Goal: Information Seeking & Learning: Learn about a topic

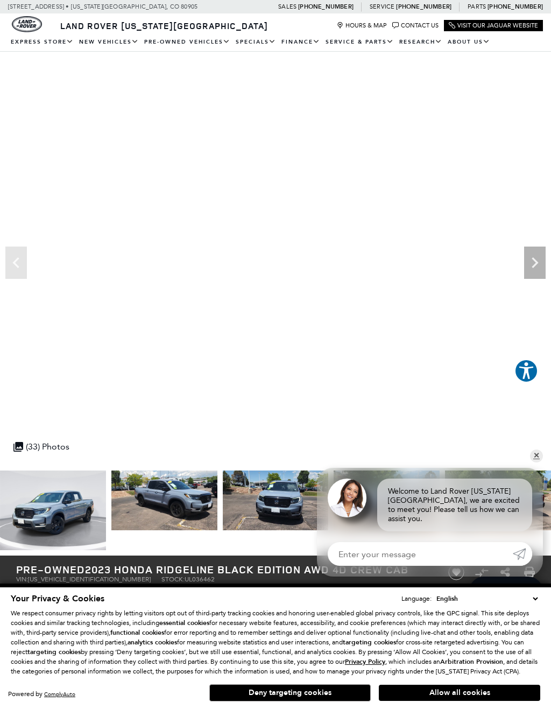
click at [537, 260] on icon "Next" at bounding box center [536, 263] width 22 height 22
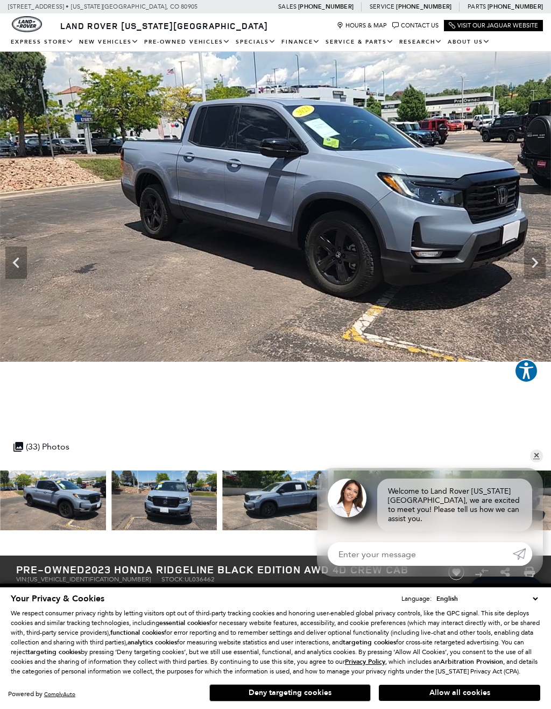
click at [536, 270] on icon "Next" at bounding box center [536, 263] width 22 height 22
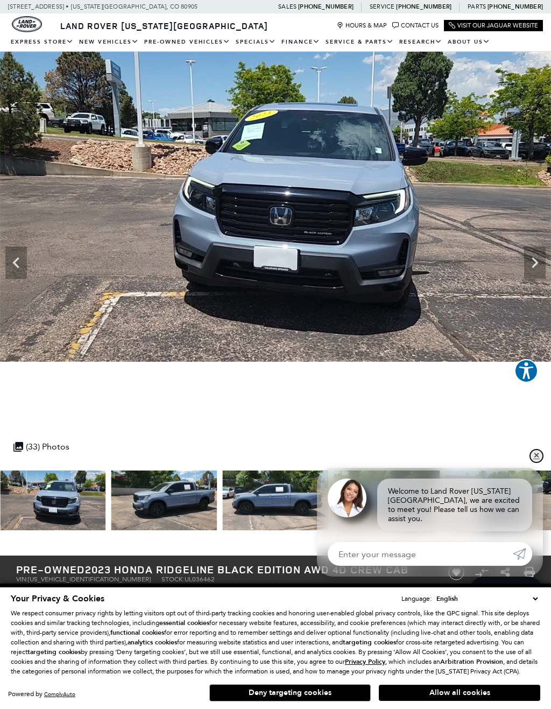
click at [541, 459] on link "✕" at bounding box center [536, 456] width 13 height 13
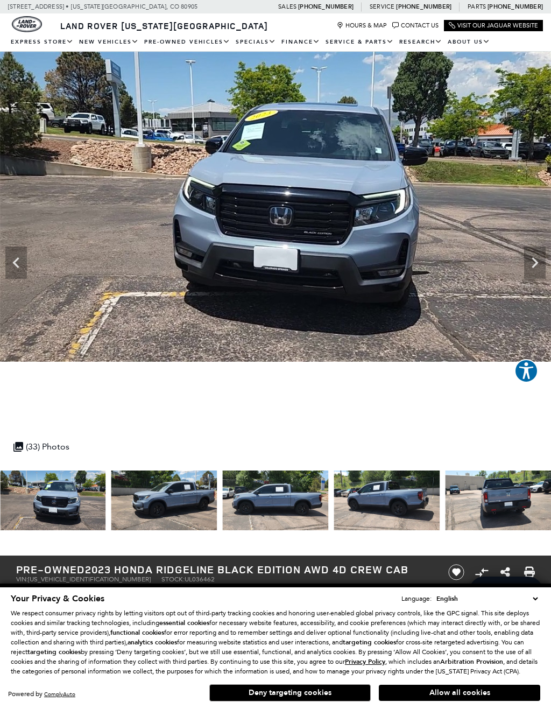
click at [536, 265] on icon "Next" at bounding box center [535, 262] width 6 height 11
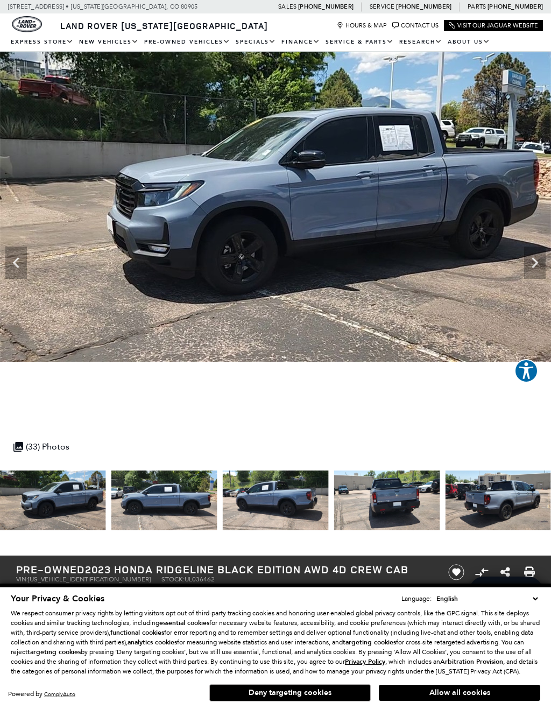
click at [532, 267] on icon "Next" at bounding box center [536, 263] width 22 height 22
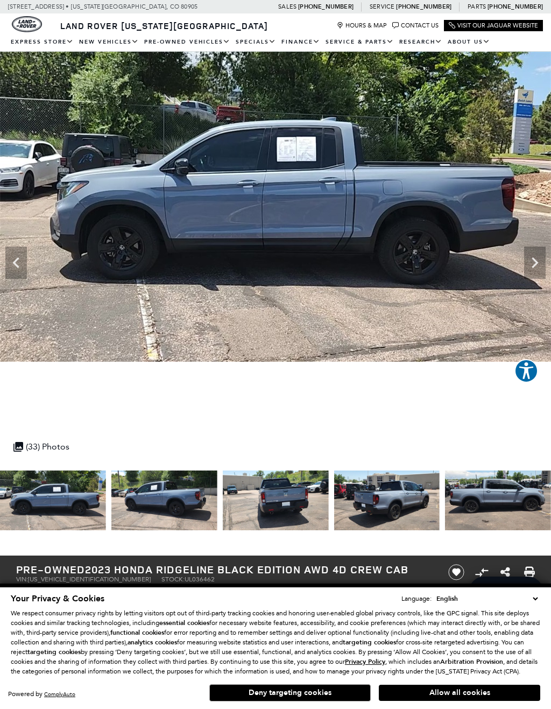
click at [531, 267] on icon "Next" at bounding box center [536, 263] width 22 height 22
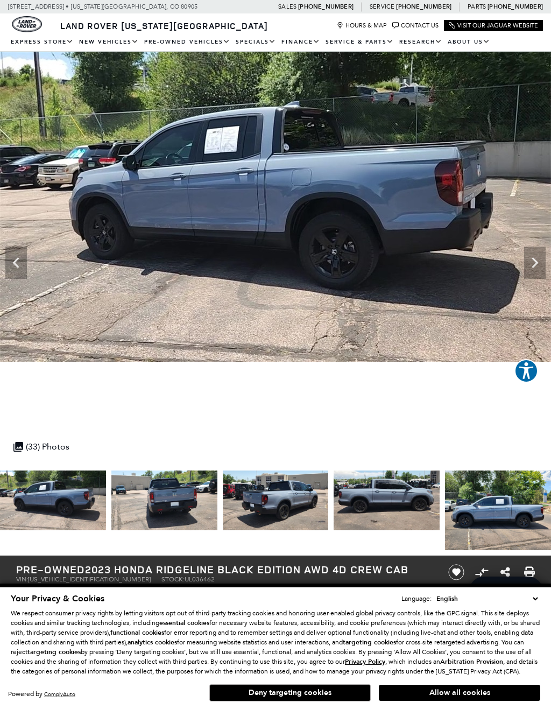
click at [535, 272] on icon "Next" at bounding box center [536, 263] width 22 height 22
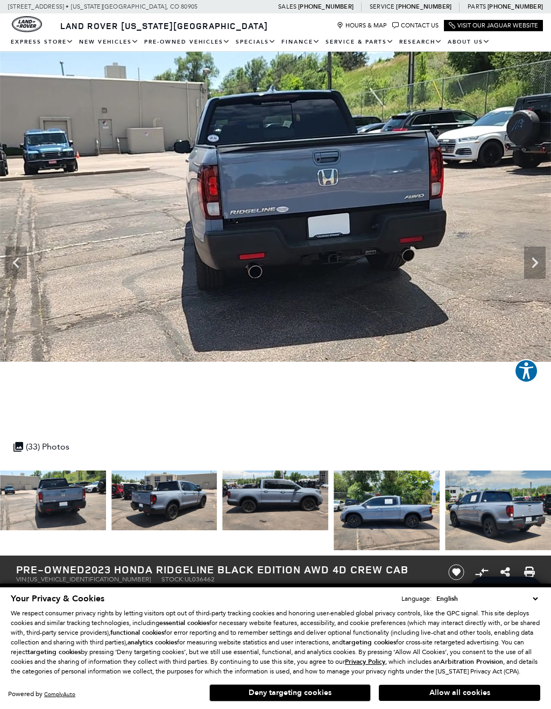
click at [535, 269] on icon "Next" at bounding box center [536, 263] width 22 height 22
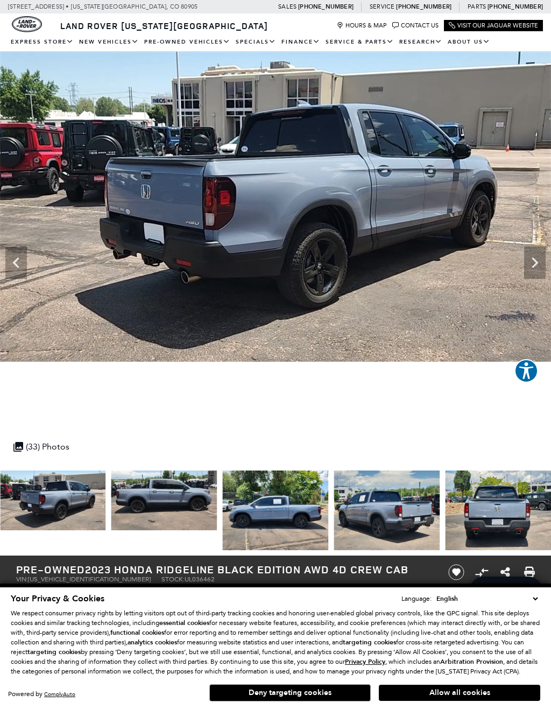
click at [542, 263] on icon "Next" at bounding box center [536, 263] width 22 height 22
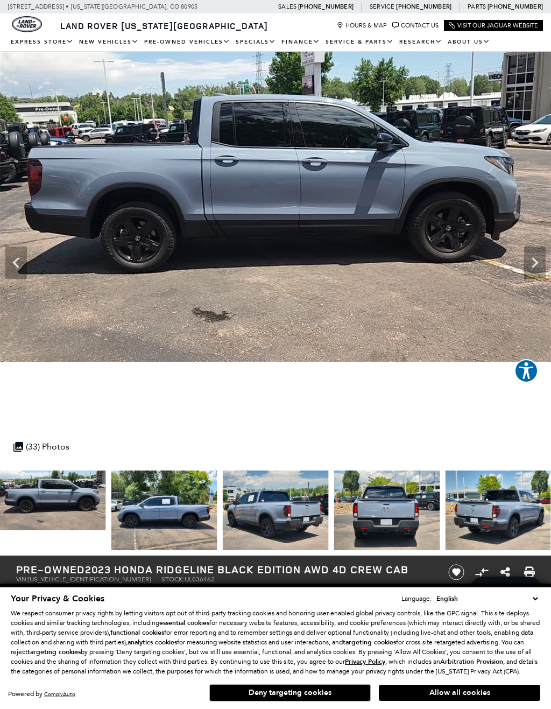
click at [536, 263] on icon "Next" at bounding box center [535, 262] width 6 height 11
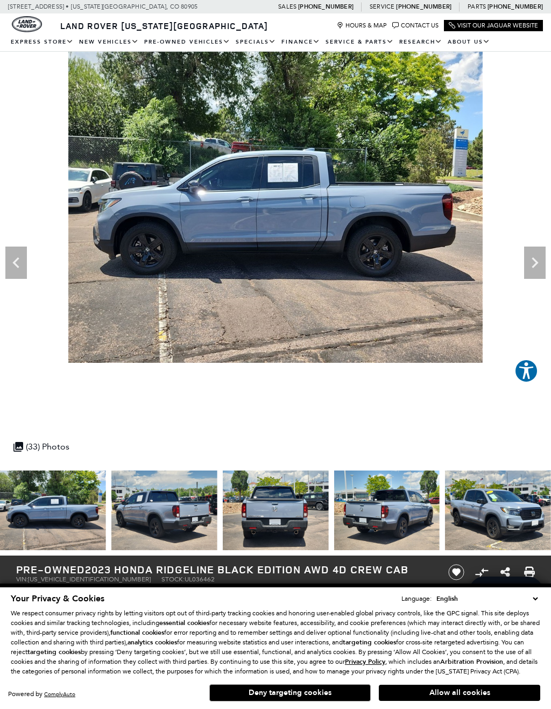
click at [535, 258] on icon "Next" at bounding box center [536, 263] width 22 height 22
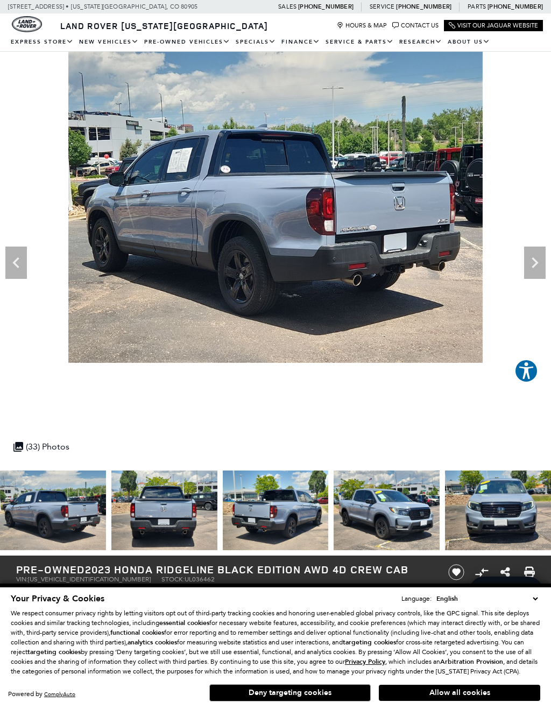
click at [536, 266] on icon "Next" at bounding box center [536, 263] width 22 height 22
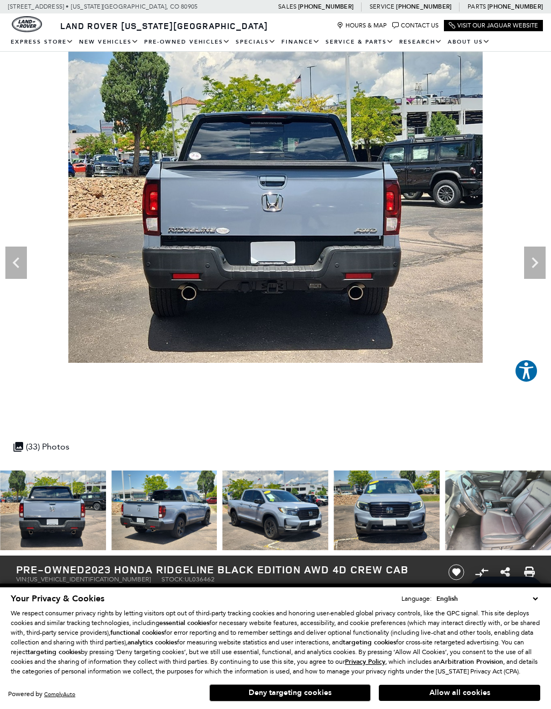
click at [539, 262] on icon "Next" at bounding box center [536, 263] width 22 height 22
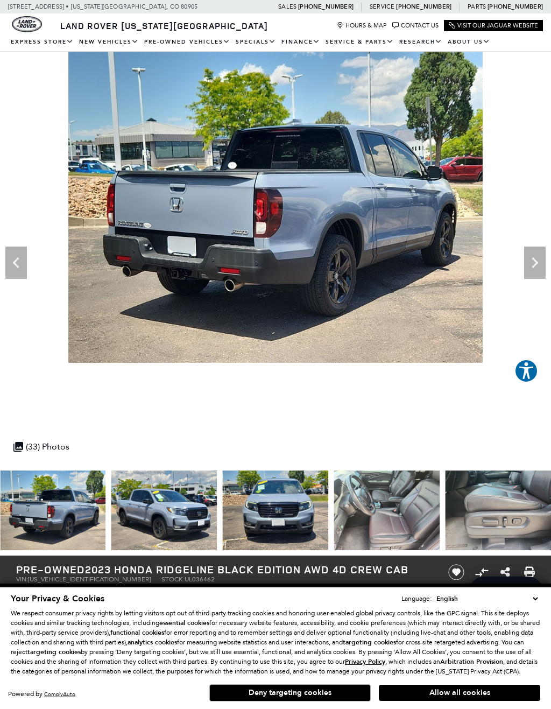
click at [540, 261] on icon "Next" at bounding box center [536, 263] width 22 height 22
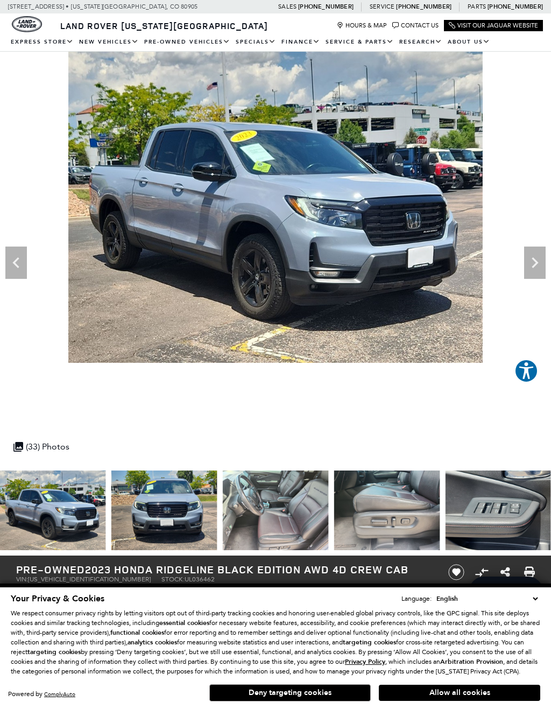
click at [542, 265] on icon "Next" at bounding box center [536, 263] width 22 height 22
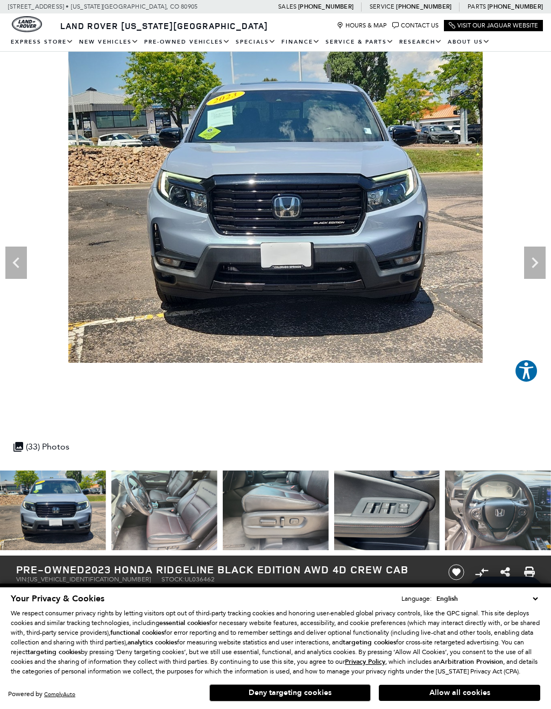
click at [542, 258] on icon "Next" at bounding box center [536, 263] width 22 height 22
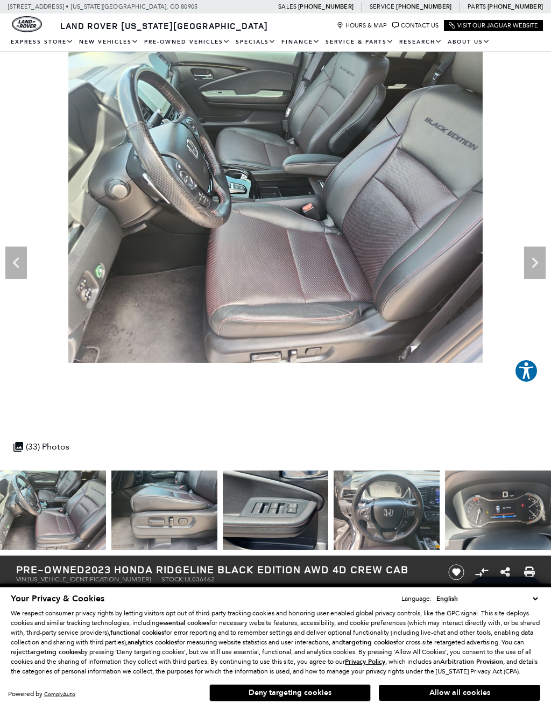
click at [537, 264] on icon "Next" at bounding box center [535, 262] width 6 height 11
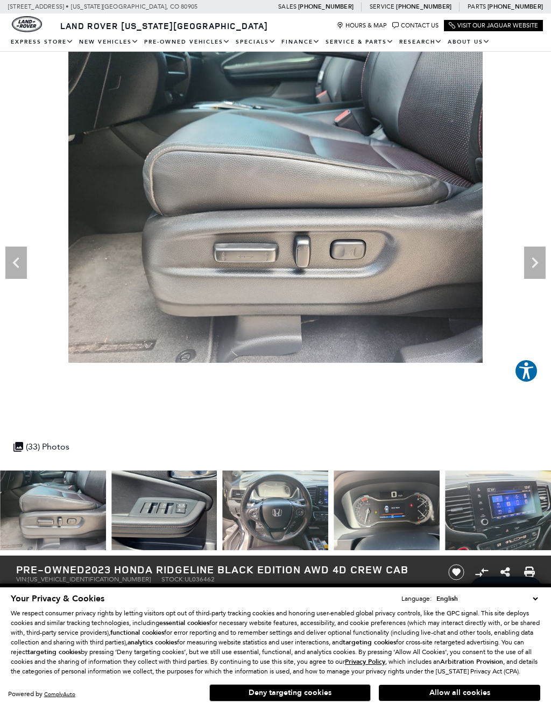
click at [544, 265] on icon "Next" at bounding box center [536, 263] width 22 height 22
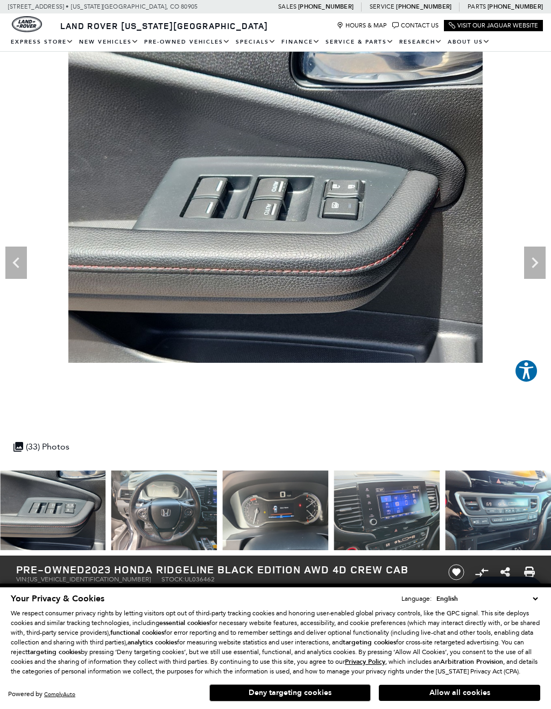
click at [537, 263] on icon "Next" at bounding box center [535, 262] width 6 height 11
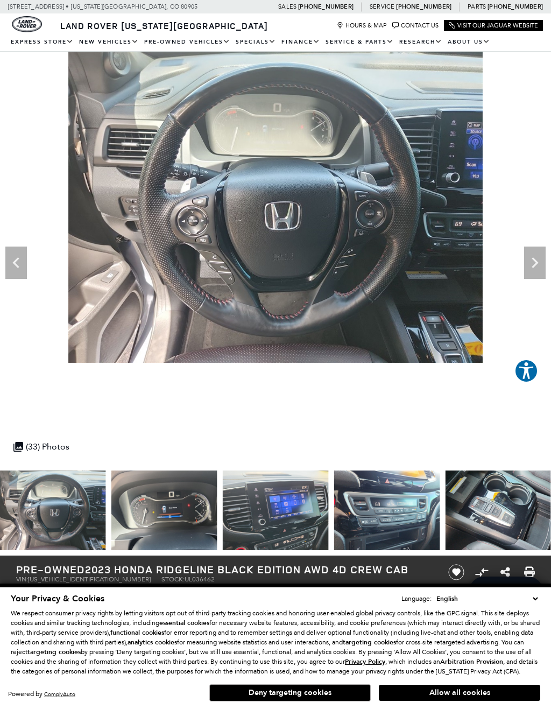
click at [538, 266] on icon "Next" at bounding box center [536, 263] width 22 height 22
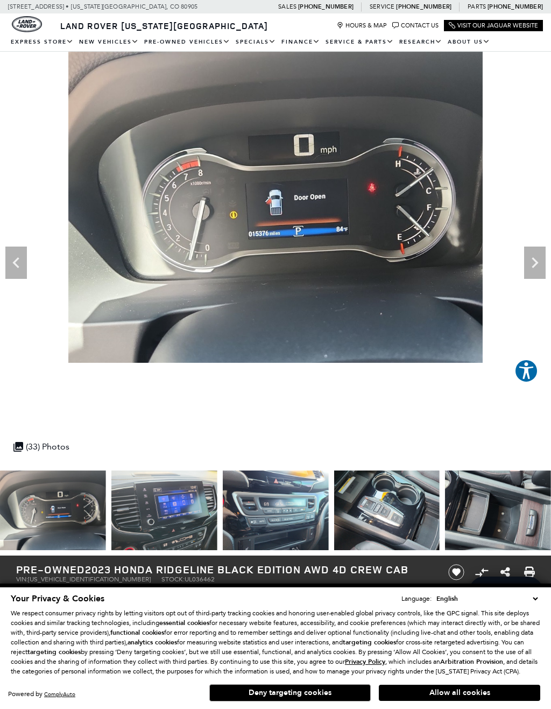
click at [540, 263] on icon "Next" at bounding box center [536, 263] width 22 height 22
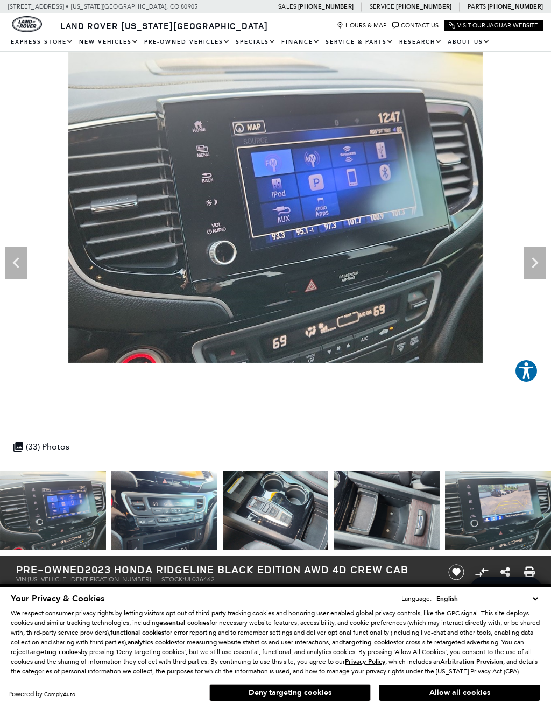
click at [539, 264] on icon "Next" at bounding box center [536, 263] width 22 height 22
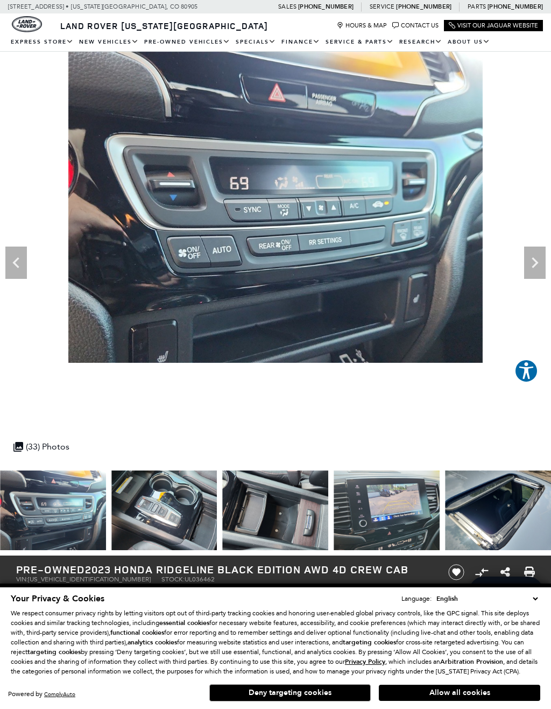
click at [537, 262] on icon "Next" at bounding box center [535, 262] width 6 height 11
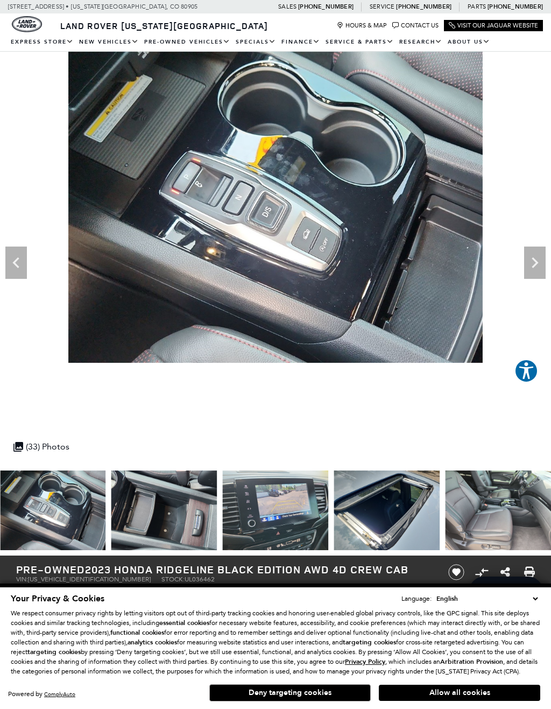
click at [540, 261] on icon "Next" at bounding box center [536, 263] width 22 height 22
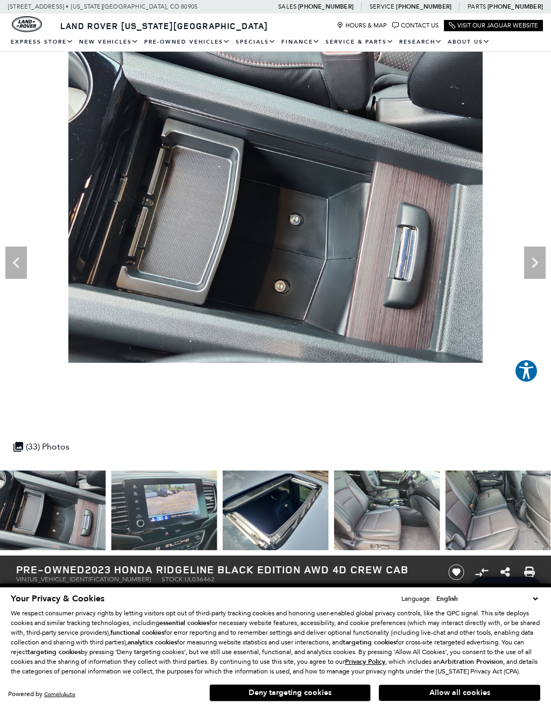
click at [539, 258] on icon "Next" at bounding box center [536, 263] width 22 height 22
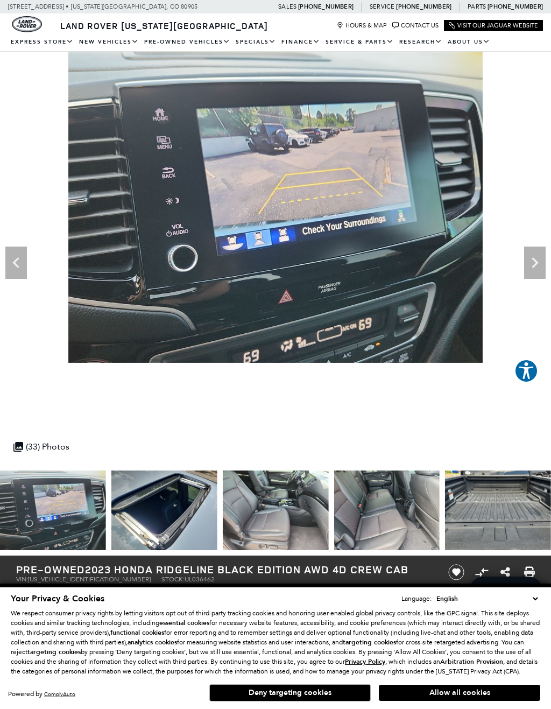
click at [540, 261] on icon "Next" at bounding box center [536, 263] width 22 height 22
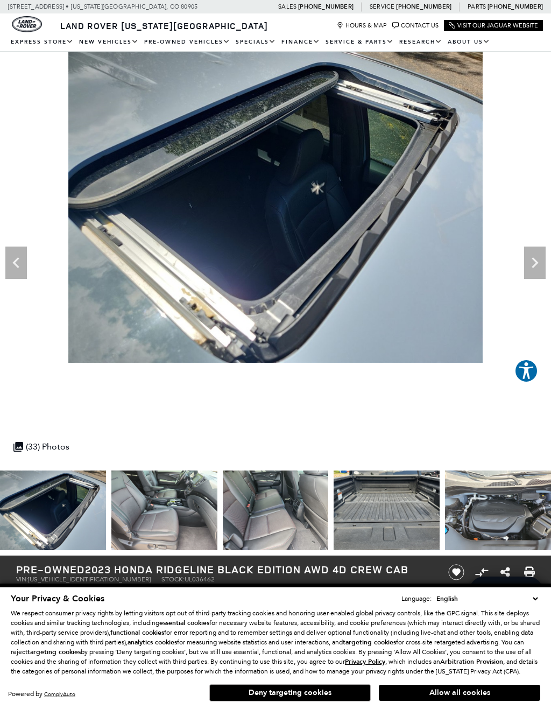
click at [542, 262] on icon "Next" at bounding box center [536, 263] width 22 height 22
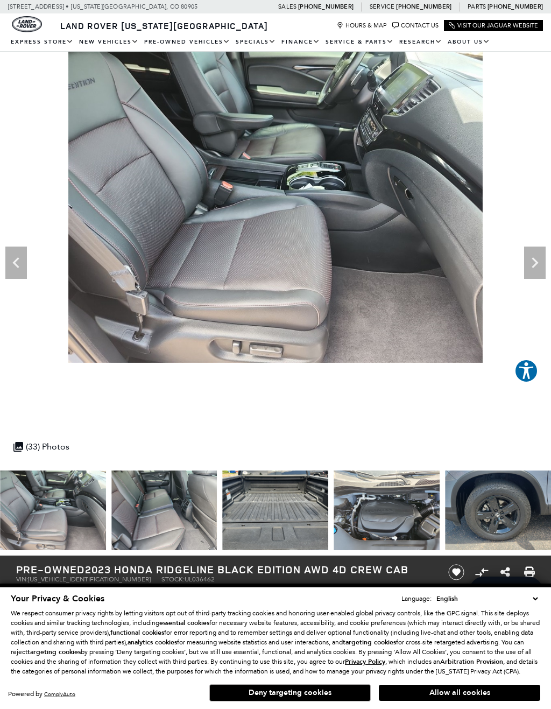
click at [539, 263] on icon "Next" at bounding box center [535, 262] width 6 height 11
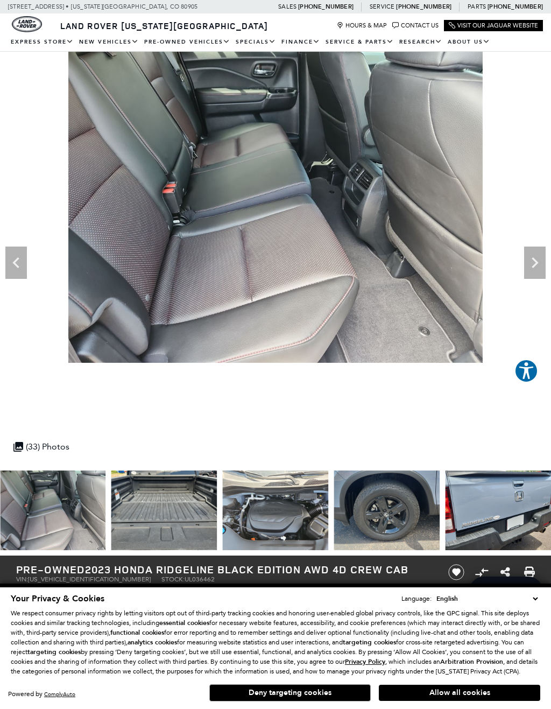
click at [539, 256] on icon "Next" at bounding box center [536, 263] width 22 height 22
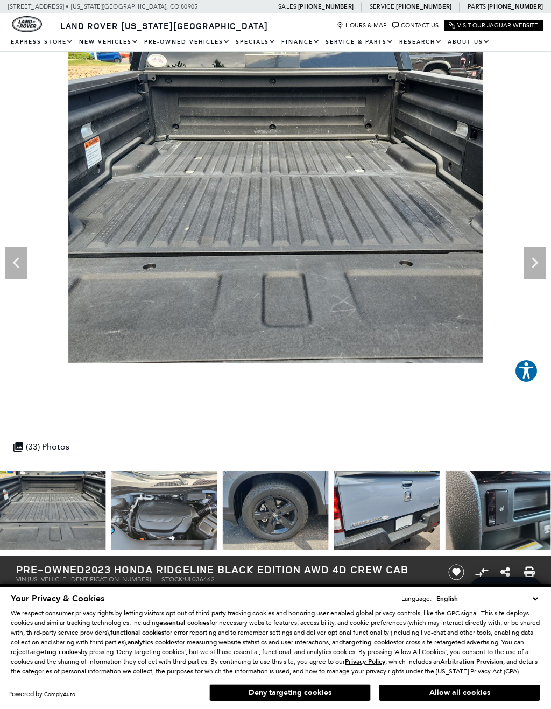
click at [536, 258] on icon "Next" at bounding box center [536, 263] width 22 height 22
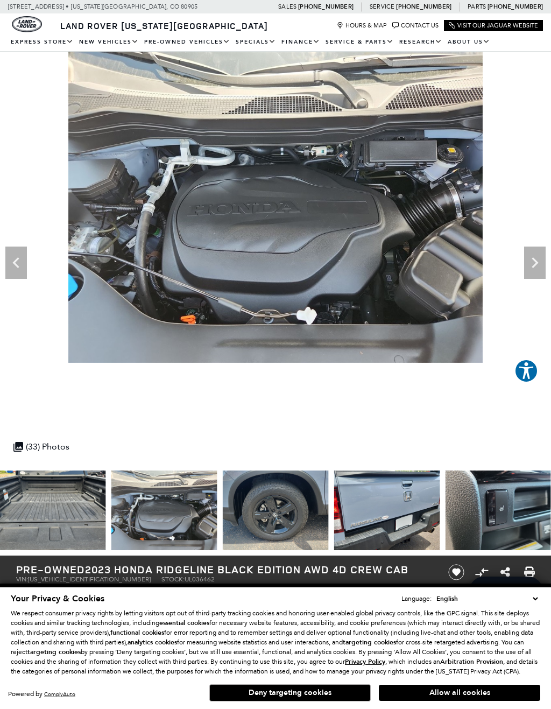
click at [541, 256] on icon "Next" at bounding box center [536, 263] width 22 height 22
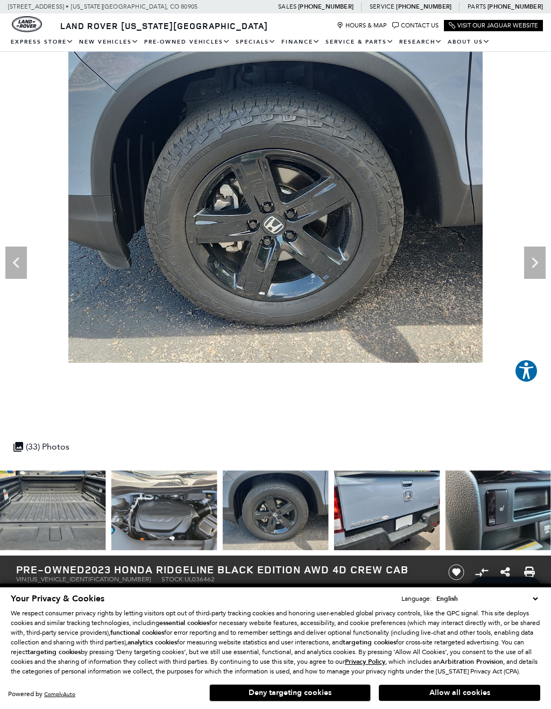
click at [537, 257] on icon "Next" at bounding box center [536, 263] width 22 height 22
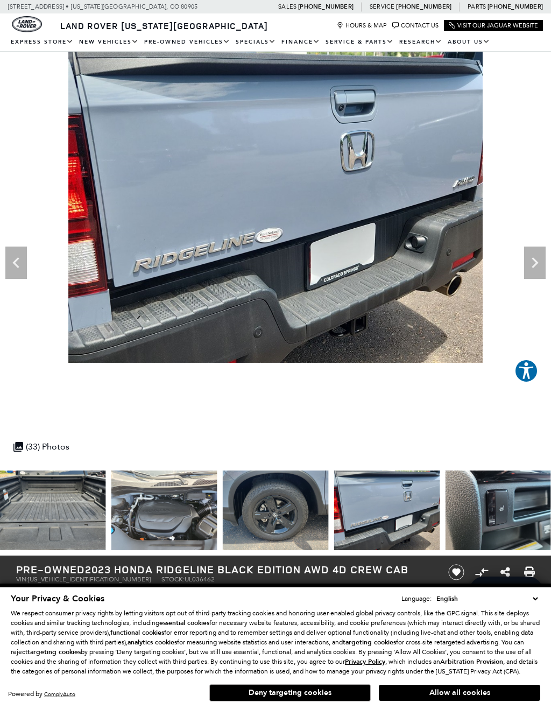
click at [539, 253] on icon "Next" at bounding box center [536, 263] width 22 height 22
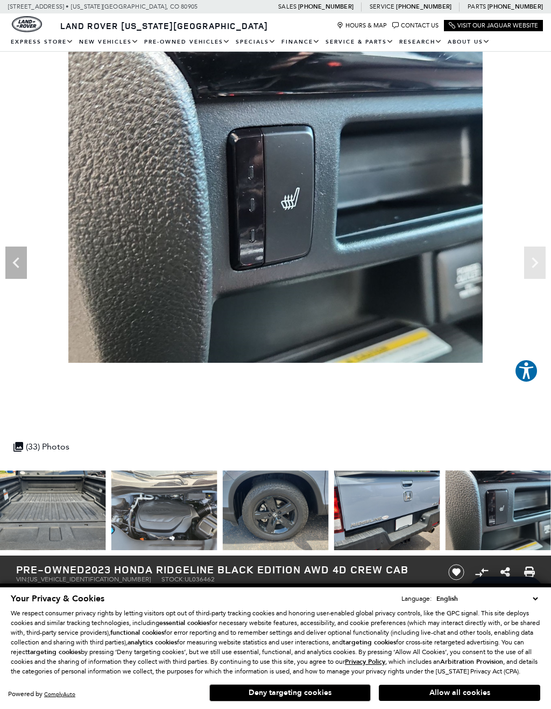
click at [534, 258] on img at bounding box center [275, 207] width 551 height 311
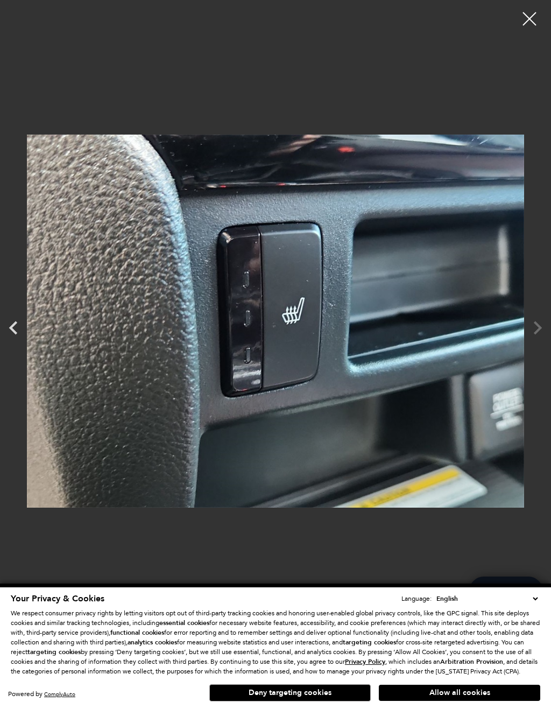
click at [546, 327] on div at bounding box center [275, 321] width 551 height 626
click at [537, 331] on div at bounding box center [275, 321] width 551 height 626
click at [533, 20] on div at bounding box center [529, 18] width 27 height 27
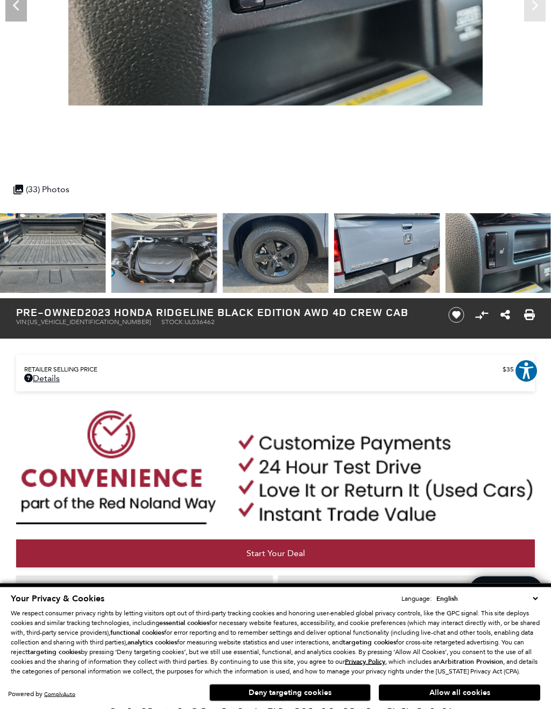
scroll to position [257, 0]
click at [500, 695] on button "Allow all cookies" at bounding box center [460, 693] width 162 height 16
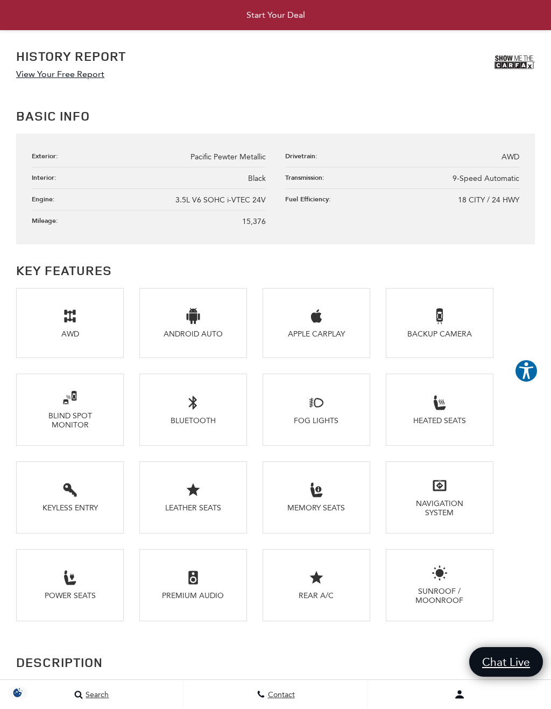
scroll to position [1166, 0]
